Goal: Information Seeking & Learning: Learn about a topic

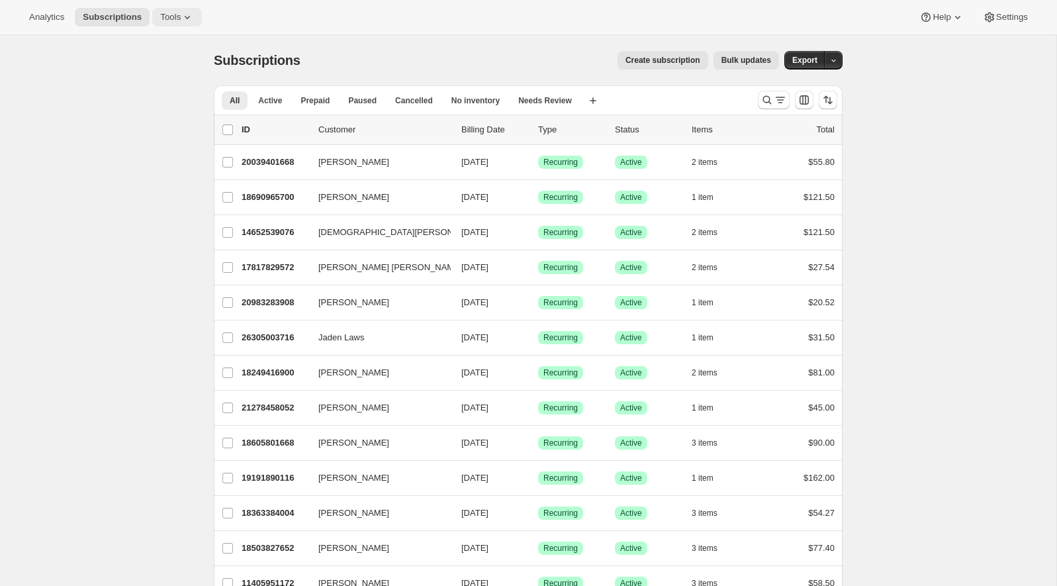
click at [180, 15] on span "Tools" at bounding box center [170, 17] width 21 height 11
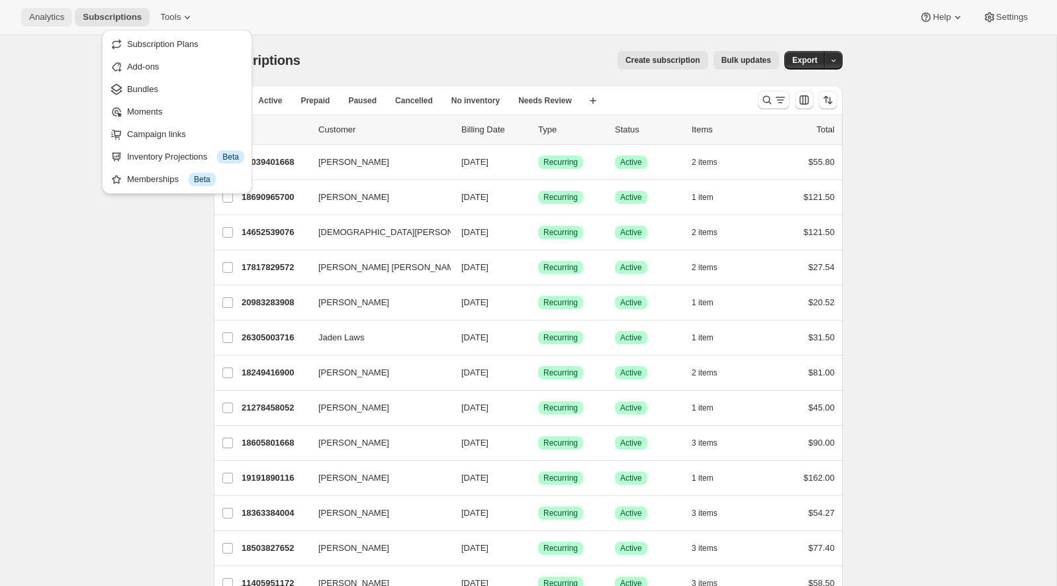
click at [31, 18] on span "Analytics" at bounding box center [46, 17] width 35 height 11
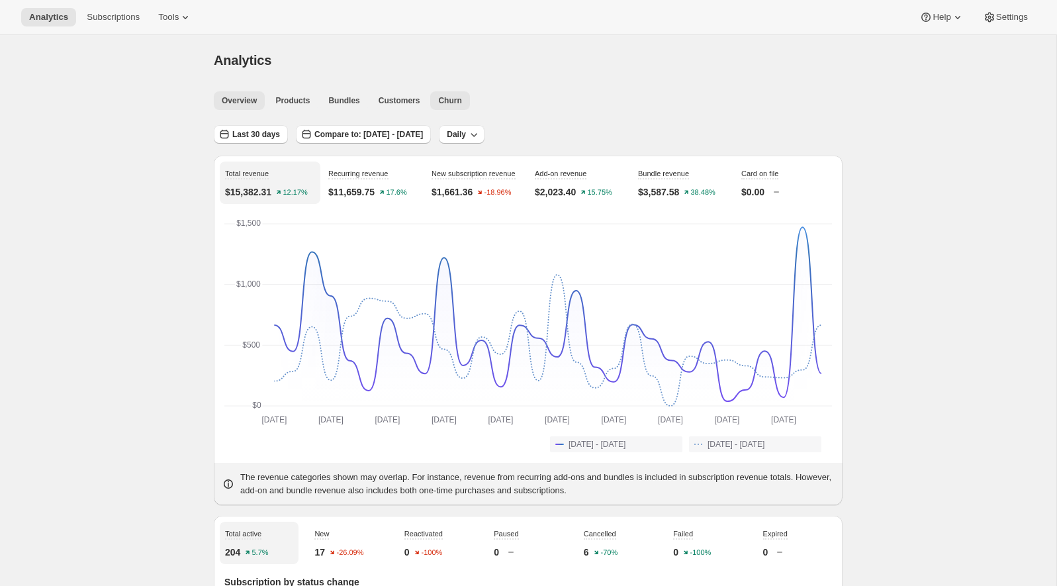
click at [456, 104] on span "Churn" at bounding box center [449, 100] width 23 height 11
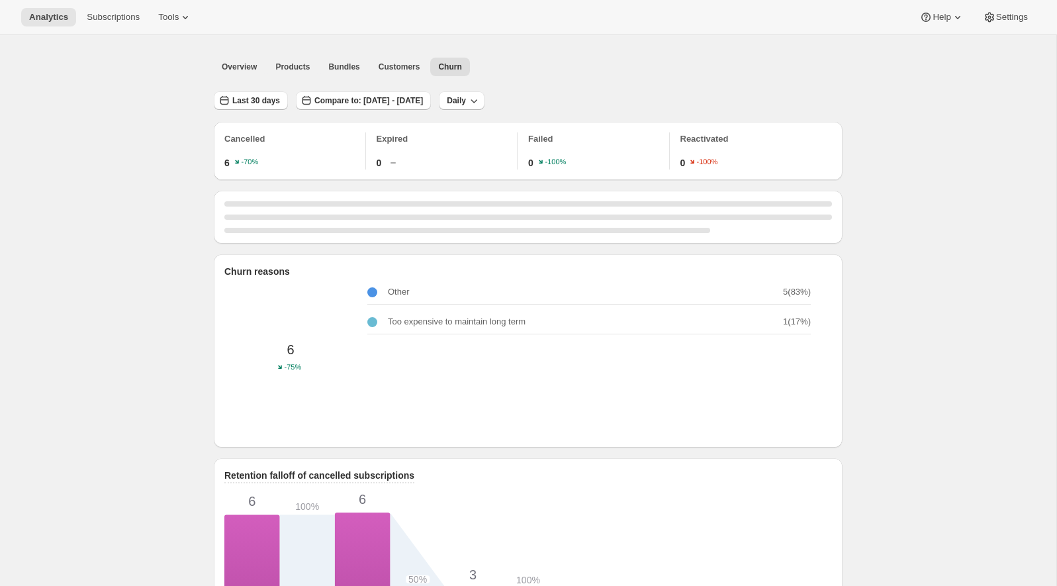
scroll to position [37, 0]
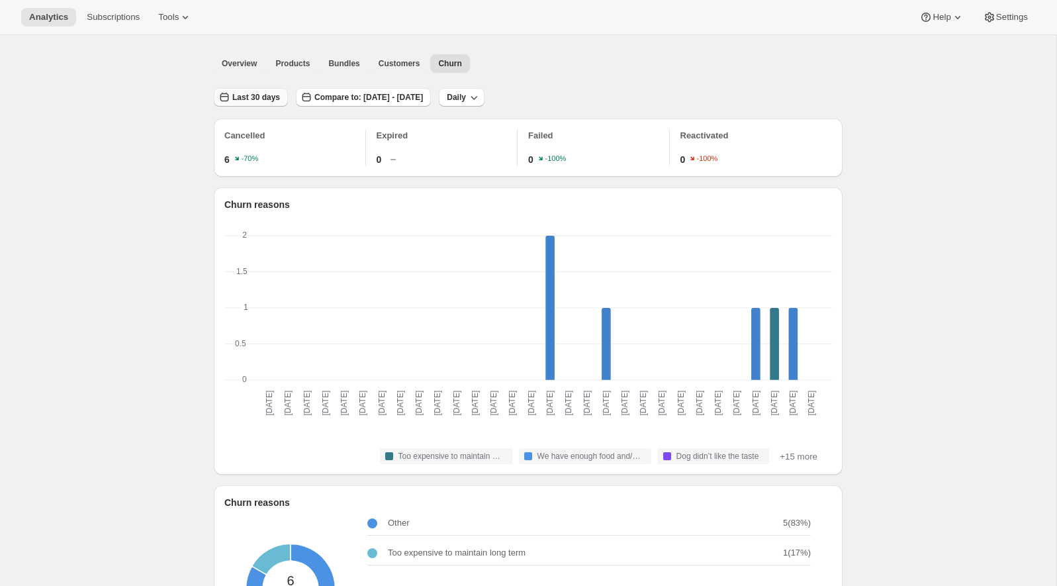
click at [255, 100] on span "Last 30 days" at bounding box center [256, 97] width 48 height 11
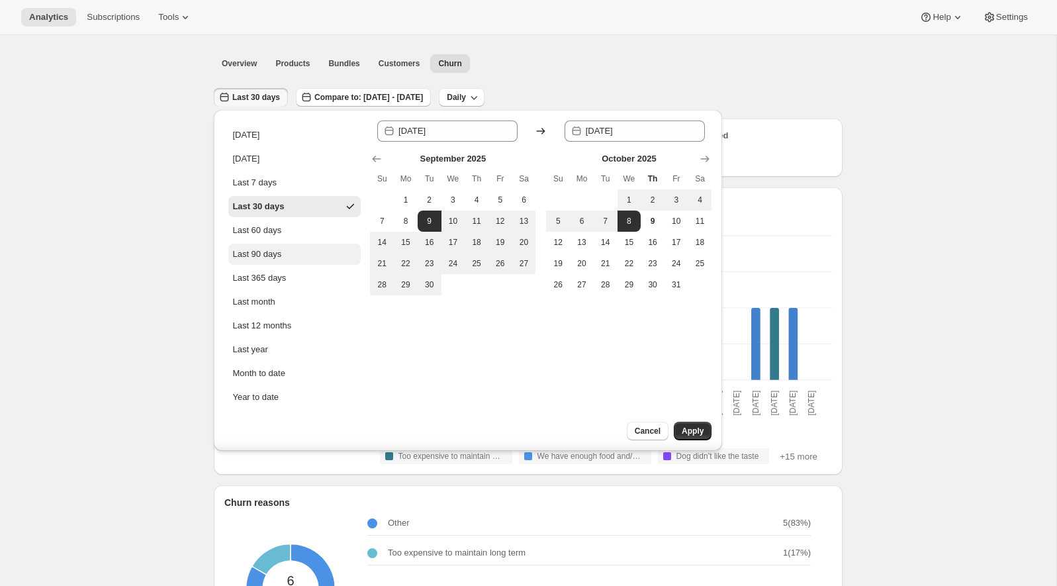
click at [281, 248] on div "Last 90 days" at bounding box center [256, 254] width 49 height 13
type input "[DATE]"
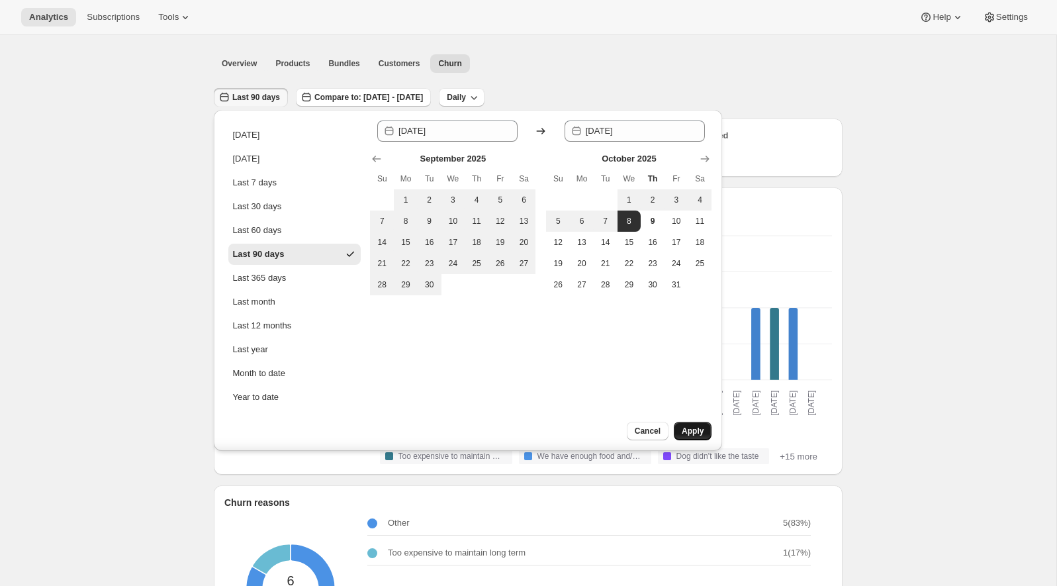
click at [689, 423] on button "Apply" at bounding box center [693, 431] width 38 height 19
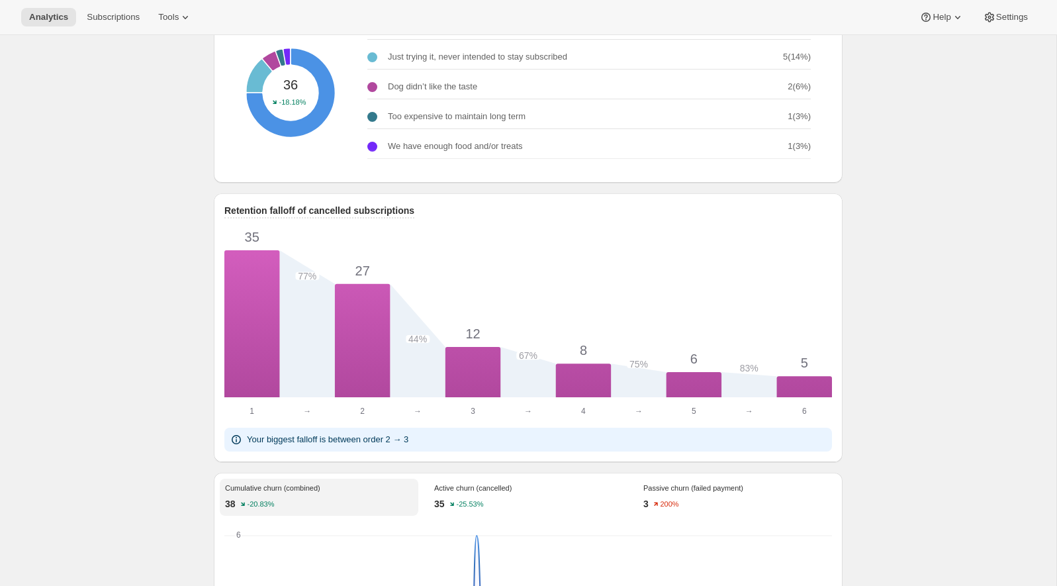
scroll to position [0, 0]
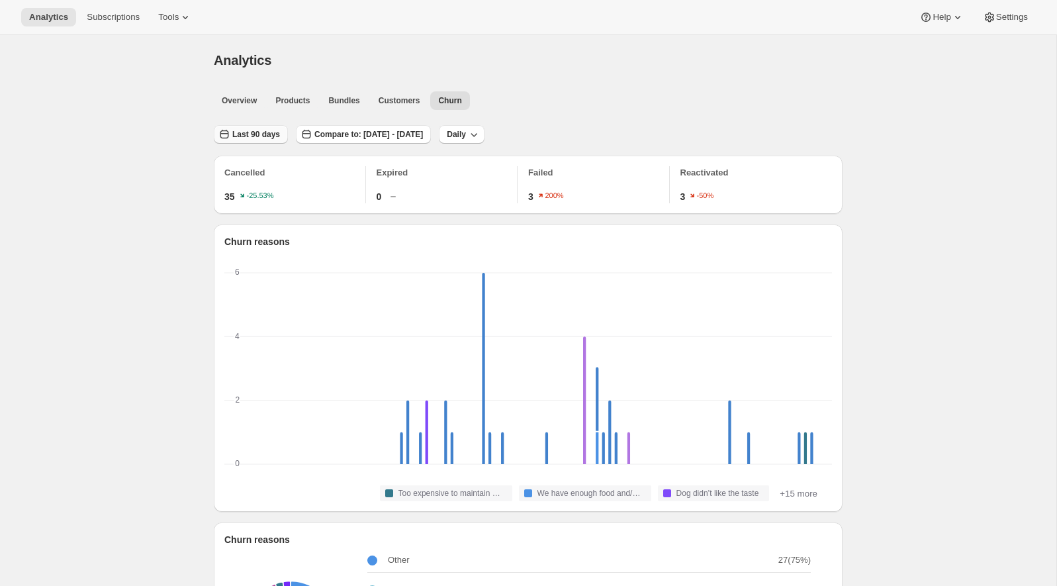
click at [258, 132] on span "Last 90 days" at bounding box center [256, 134] width 48 height 11
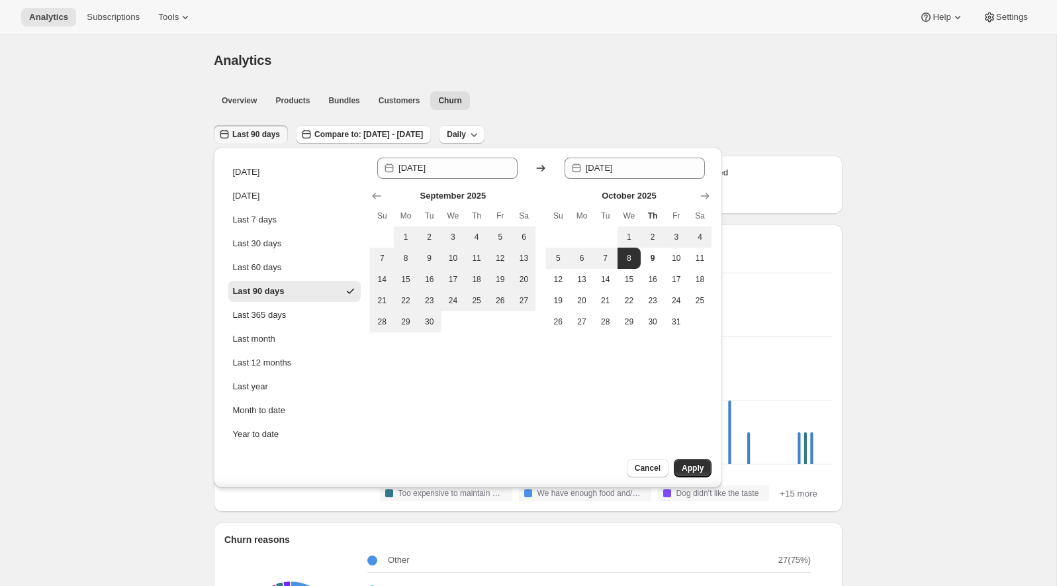
click at [363, 42] on div "Analytics. This page is ready Analytics" at bounding box center [528, 60] width 629 height 50
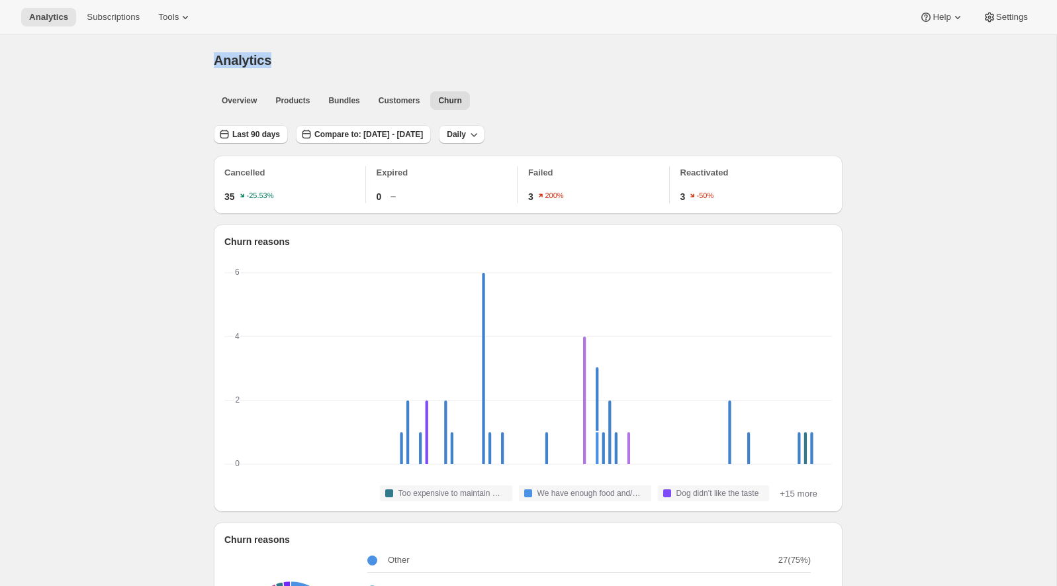
click at [363, 42] on div "Analytics. This page is ready Analytics" at bounding box center [528, 60] width 629 height 50
click at [60, 18] on span "Analytics" at bounding box center [48, 17] width 39 height 11
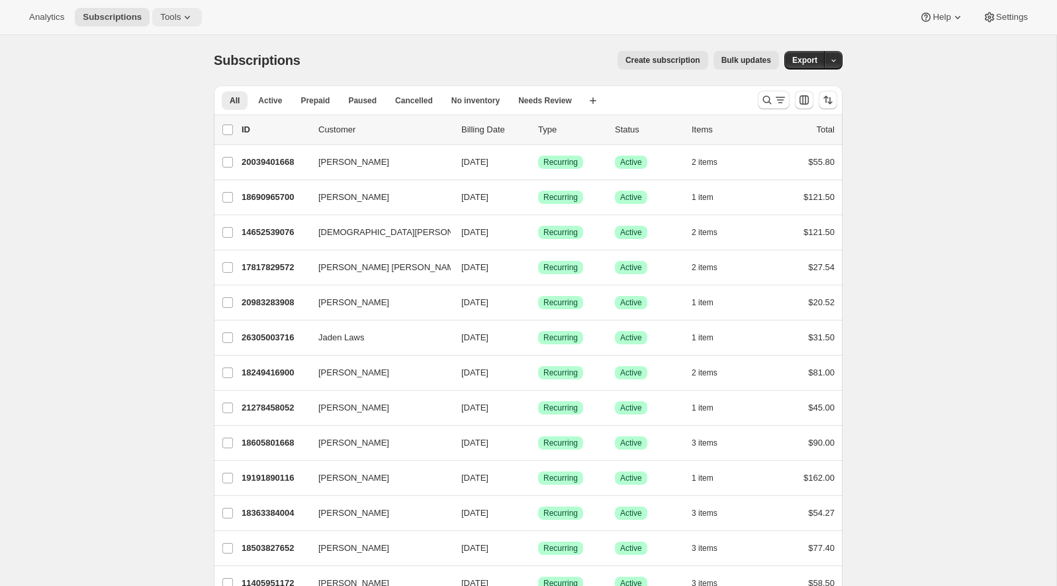
click at [184, 13] on icon at bounding box center [187, 17] width 13 height 13
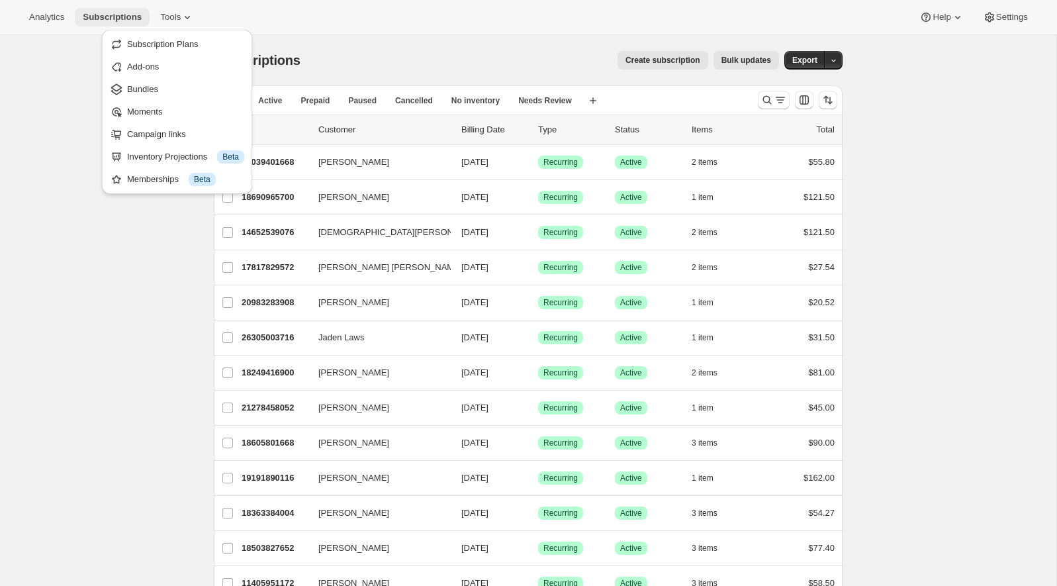
click at [115, 18] on span "Subscriptions" at bounding box center [112, 17] width 59 height 11
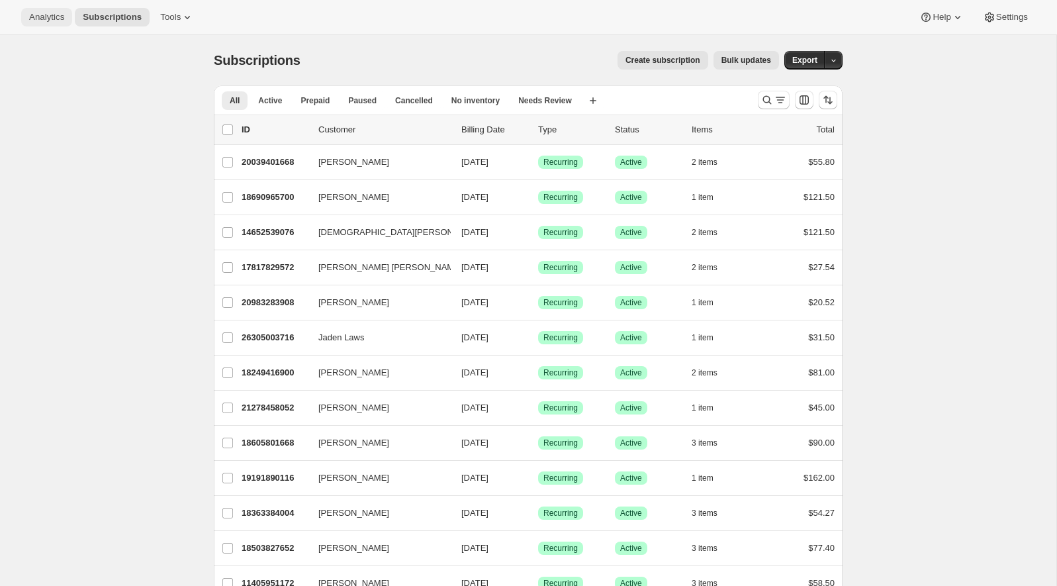
click at [41, 19] on span "Analytics" at bounding box center [46, 17] width 35 height 11
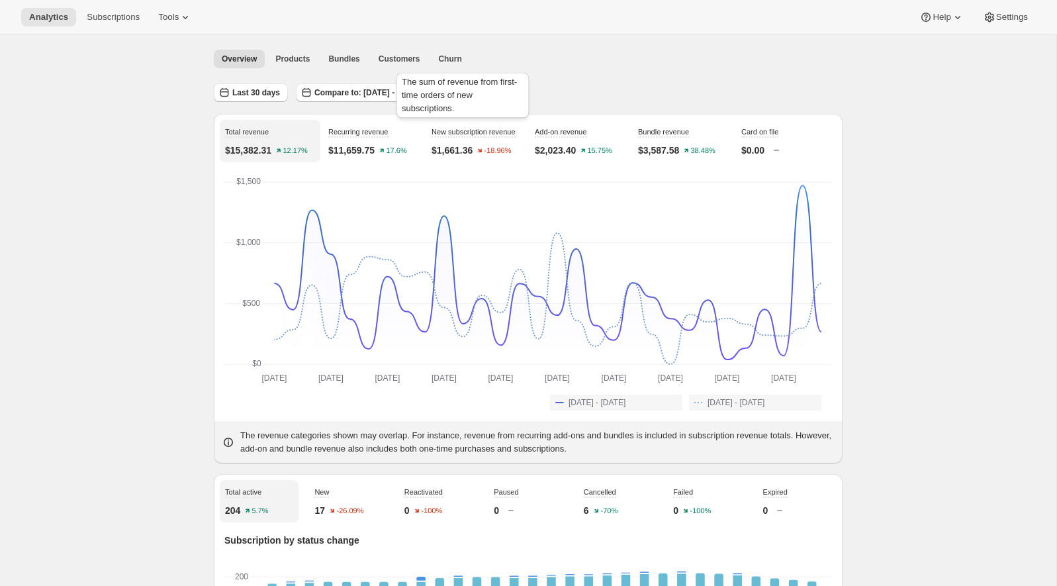
scroll to position [51, 0]
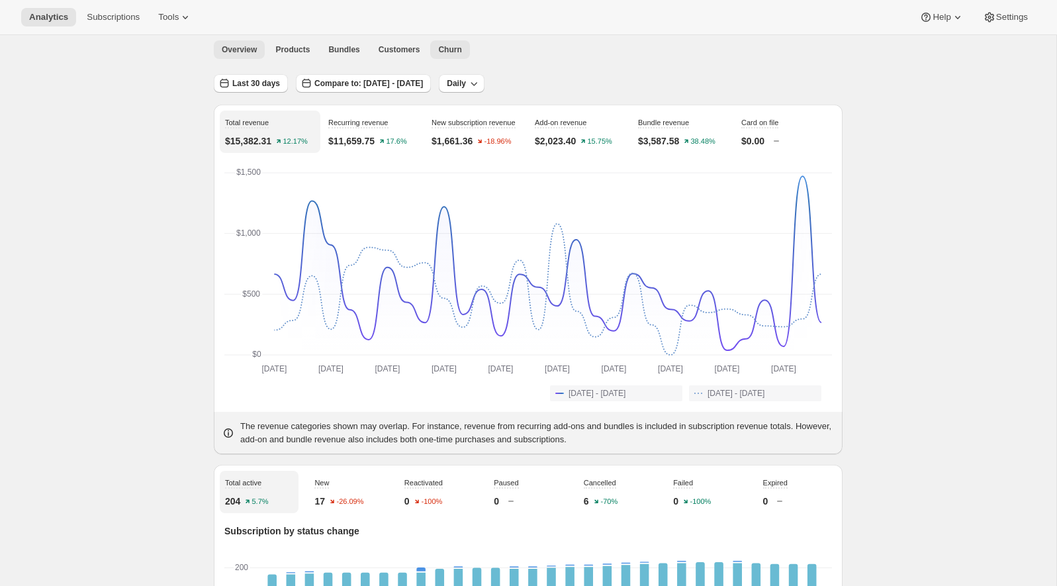
click at [450, 44] on span "Churn" at bounding box center [449, 49] width 23 height 11
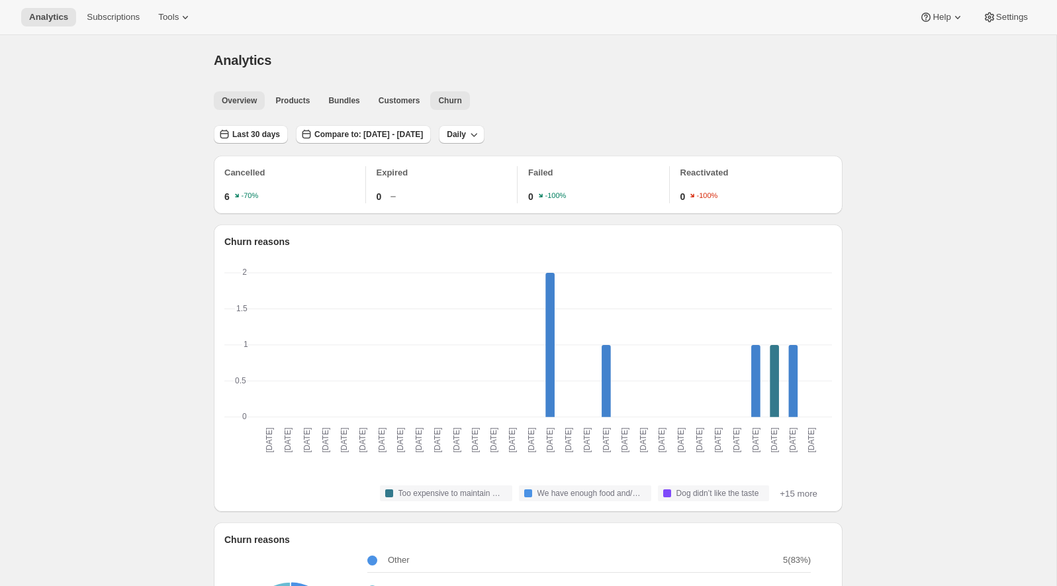
click at [248, 109] on button "Overview" at bounding box center [239, 100] width 51 height 19
